Goal: Check status: Check status

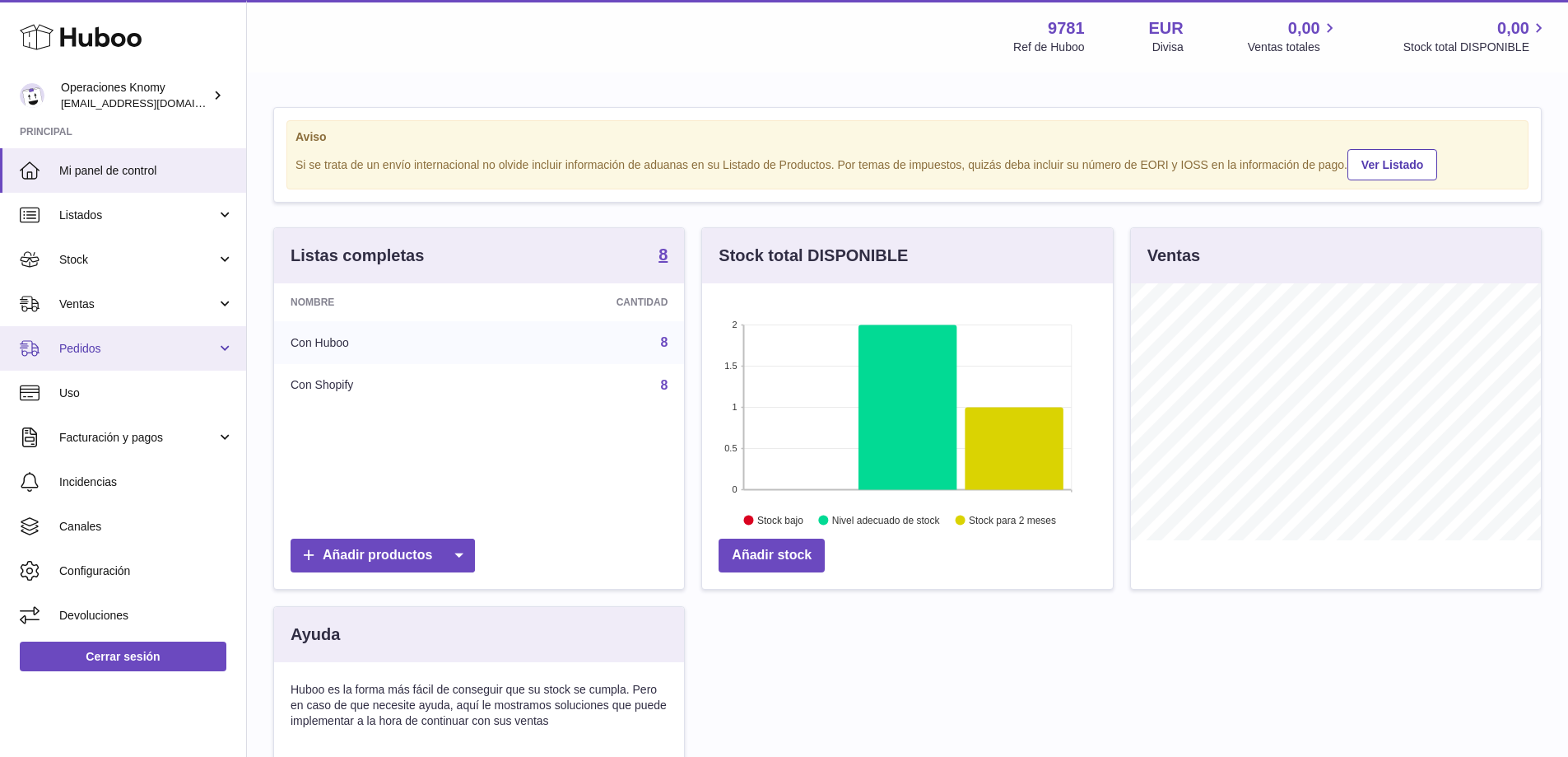
scroll to position [257, 411]
click at [107, 336] on link "Pedidos" at bounding box center [123, 348] width 246 height 44
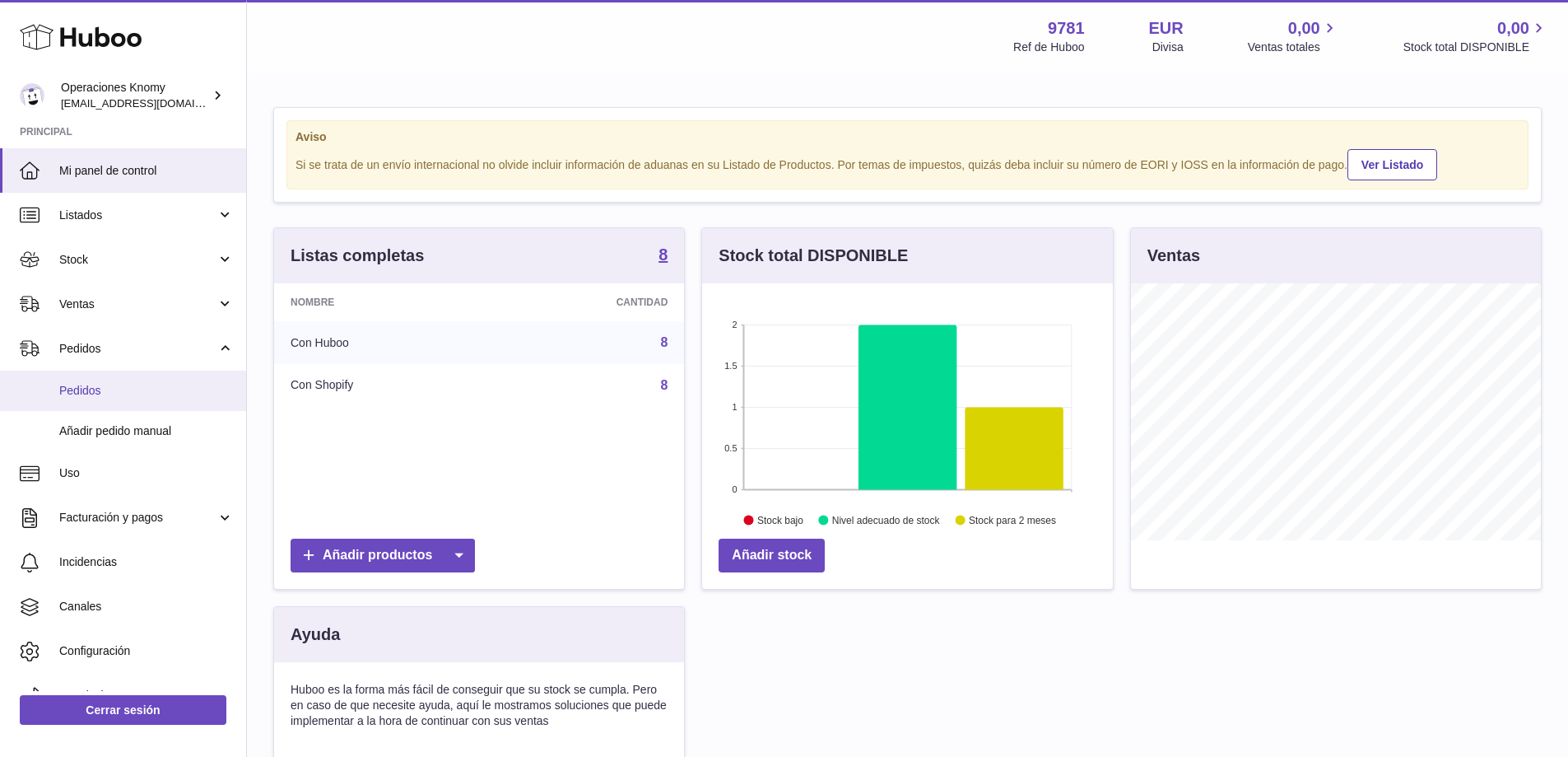
click at [106, 386] on span "Pedidos" at bounding box center [147, 391] width 174 height 16
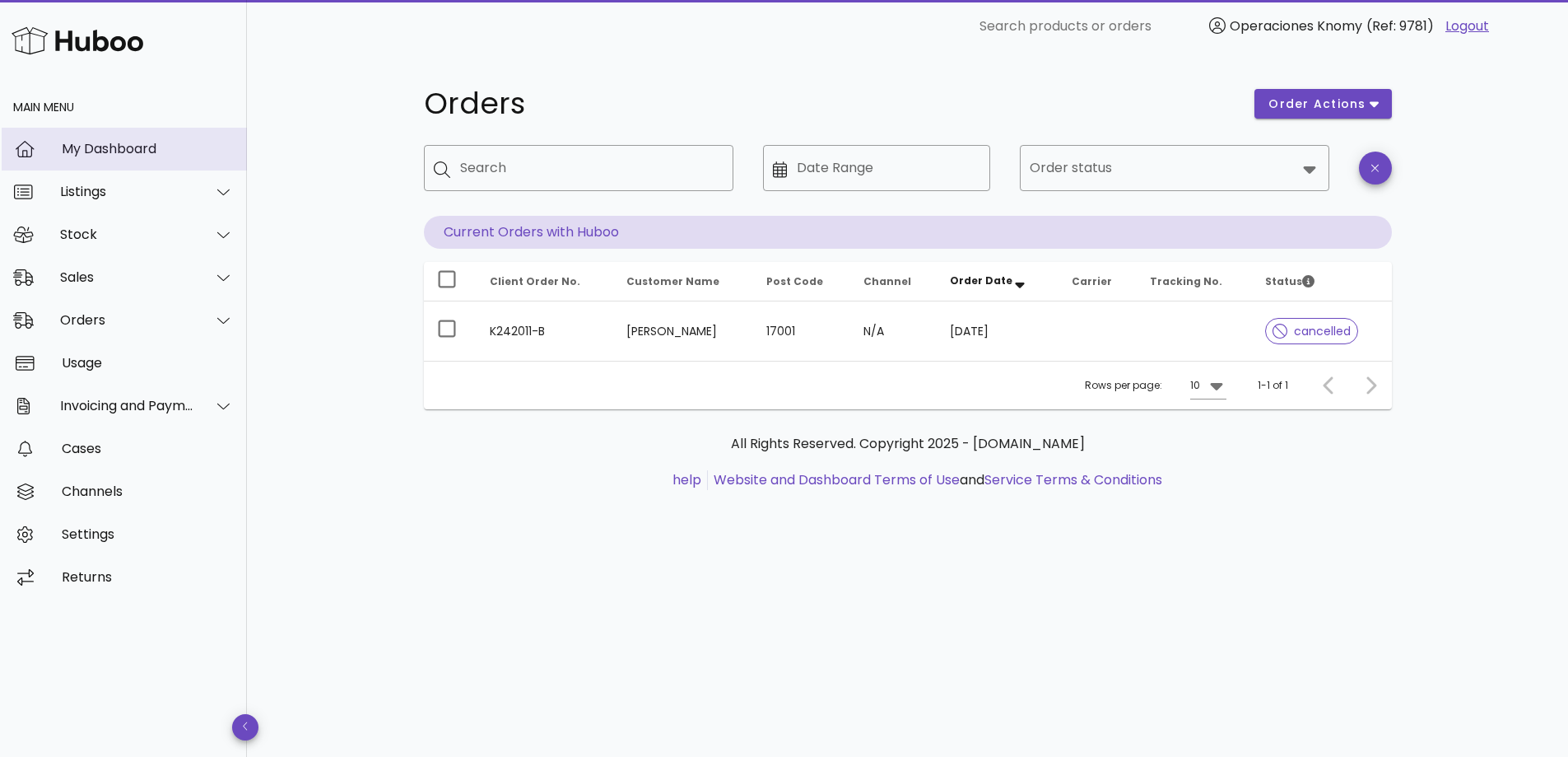
click at [127, 160] on div "My Dashboard" at bounding box center [147, 148] width 172 height 35
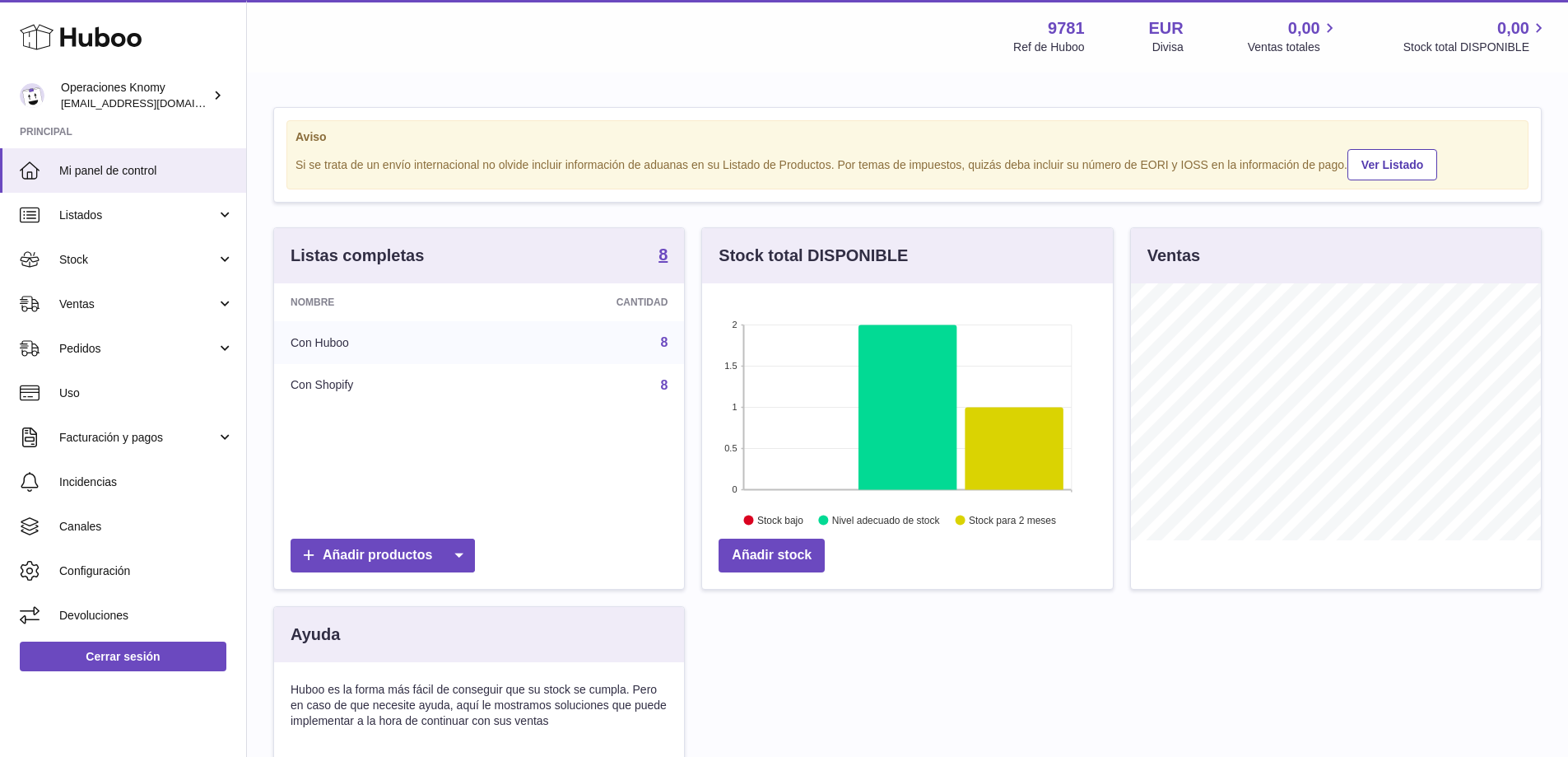
scroll to position [257, 411]
click at [67, 297] on span "Ventas" at bounding box center [138, 304] width 158 height 16
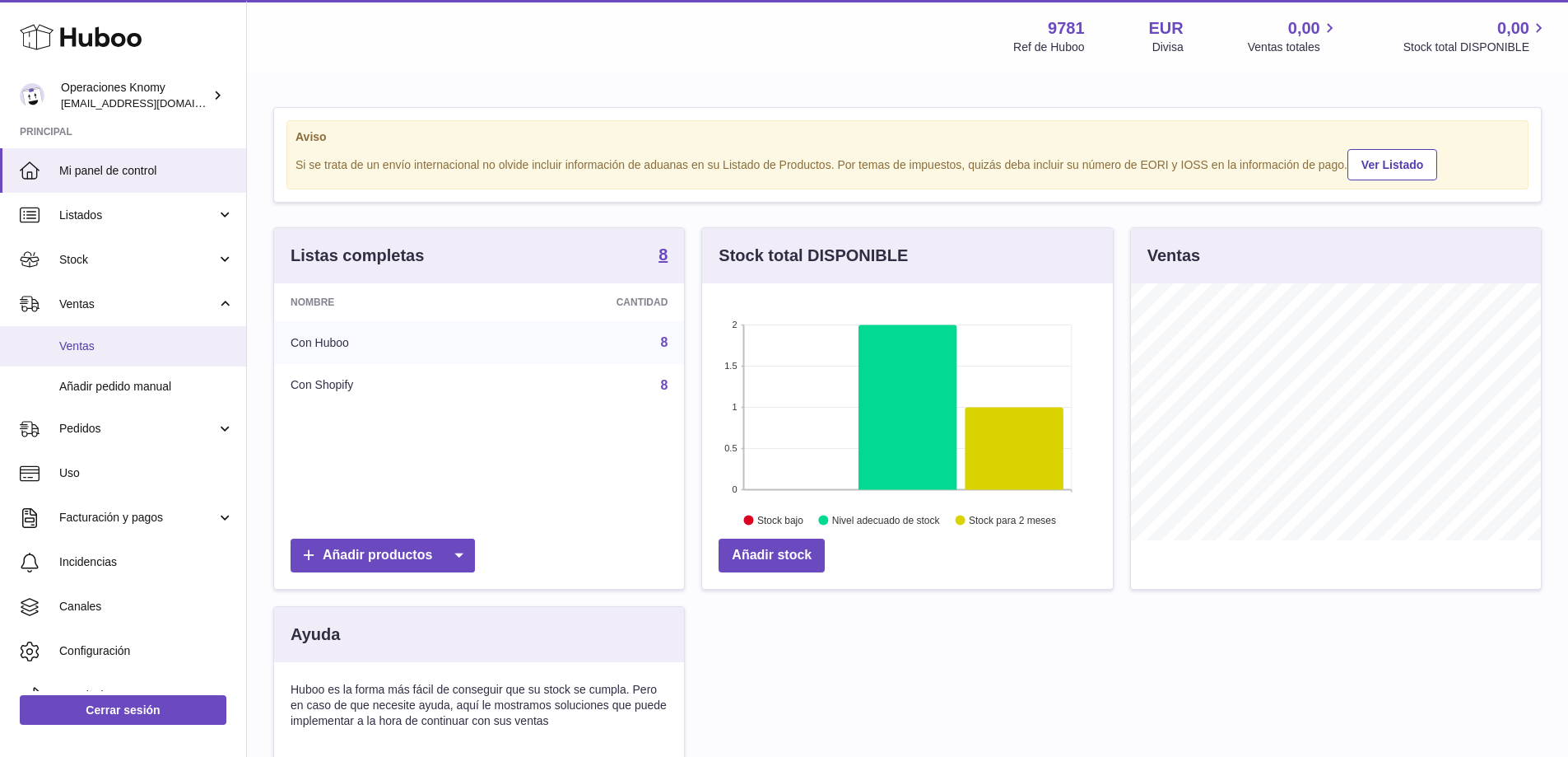
click at [70, 349] on span "Ventas" at bounding box center [147, 346] width 174 height 16
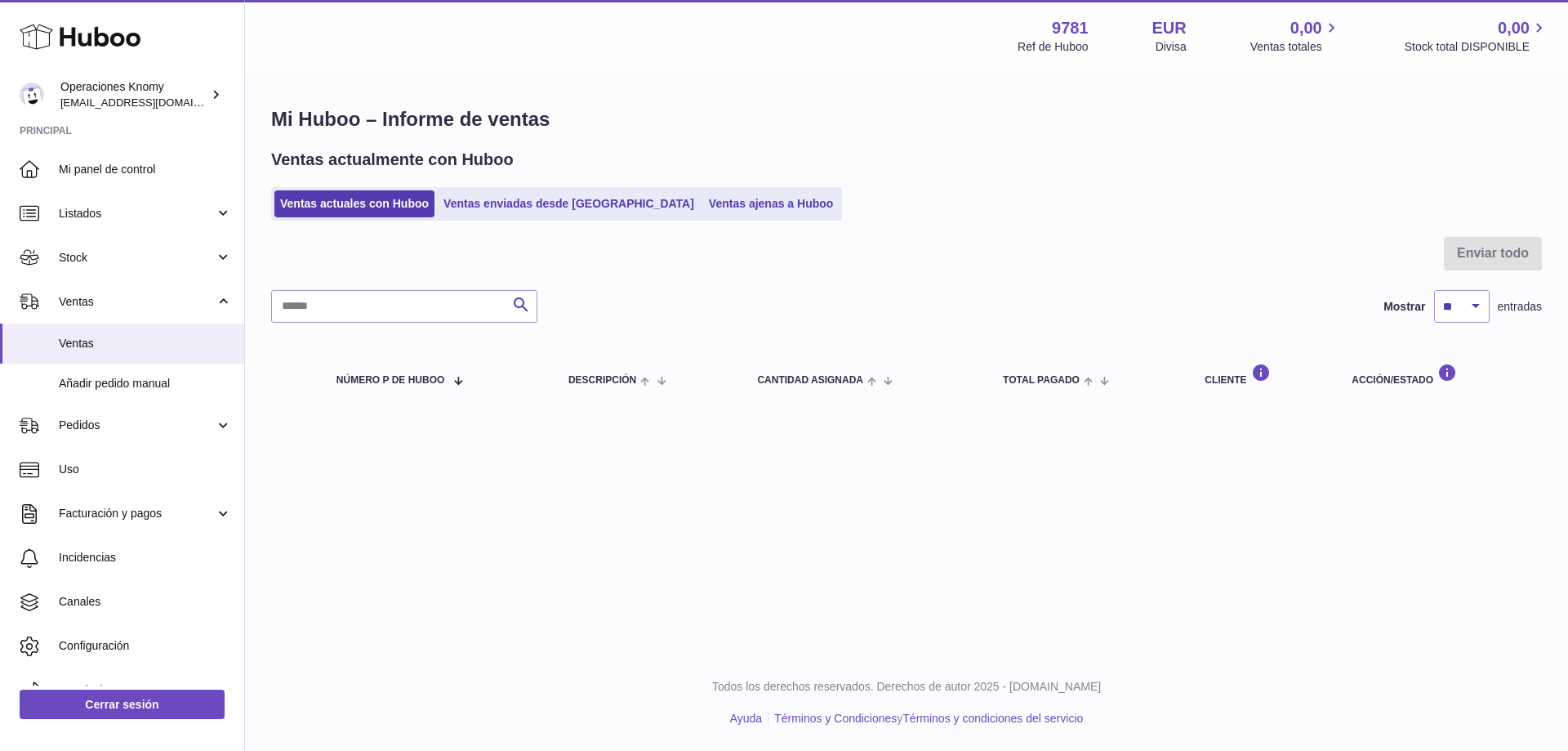
click at [491, 190] on ul "Ventas actuales con Huboo Ventas enviadas desde Huboo Ventas ajenas a Huboo" at bounding box center [556, 204] width 571 height 33
click at [492, 197] on link "Ventas enviadas desde [GEOGRAPHIC_DATA]" at bounding box center [569, 204] width 262 height 27
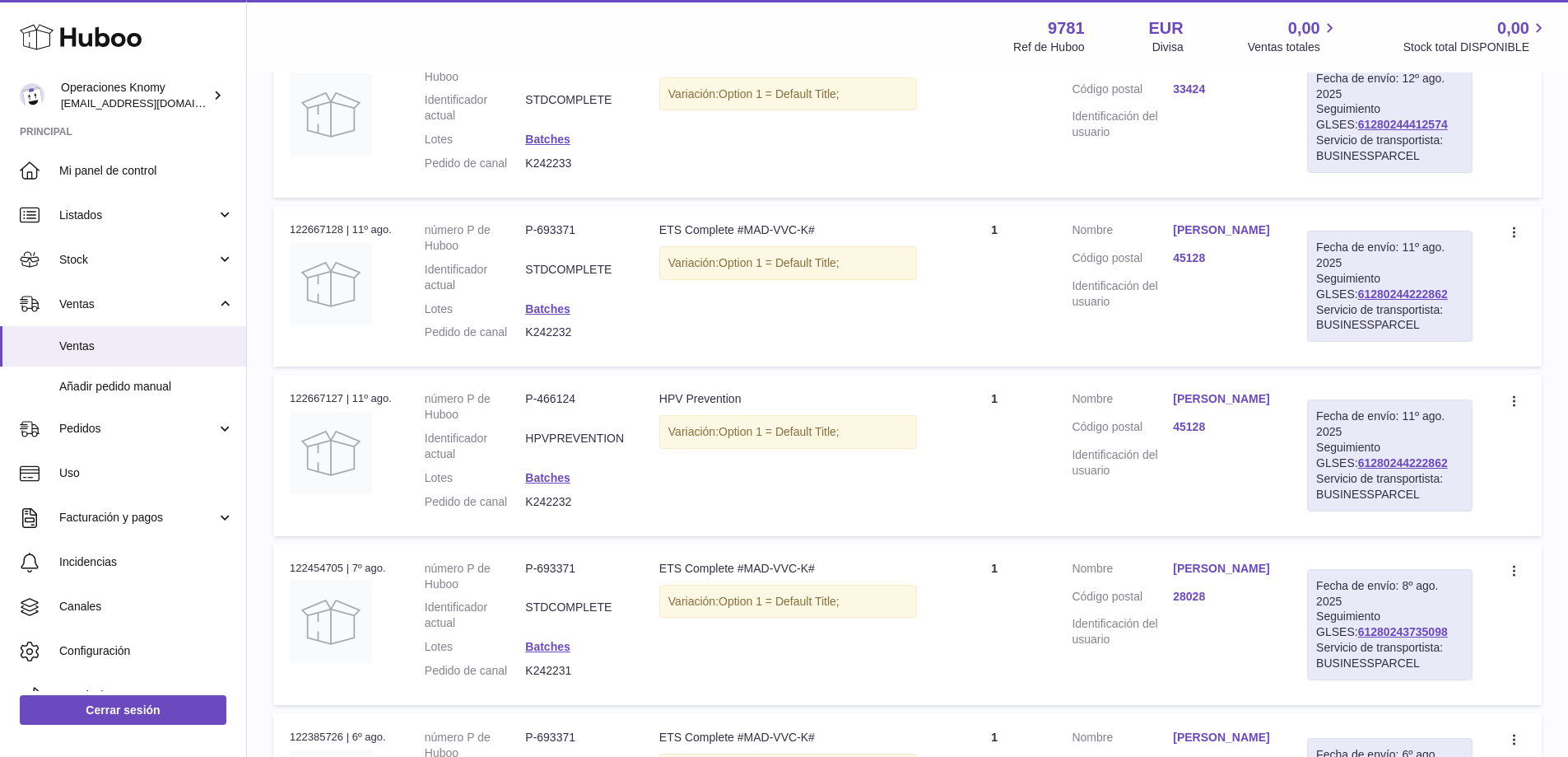
scroll to position [329, 0]
